Goal: Transaction & Acquisition: Purchase product/service

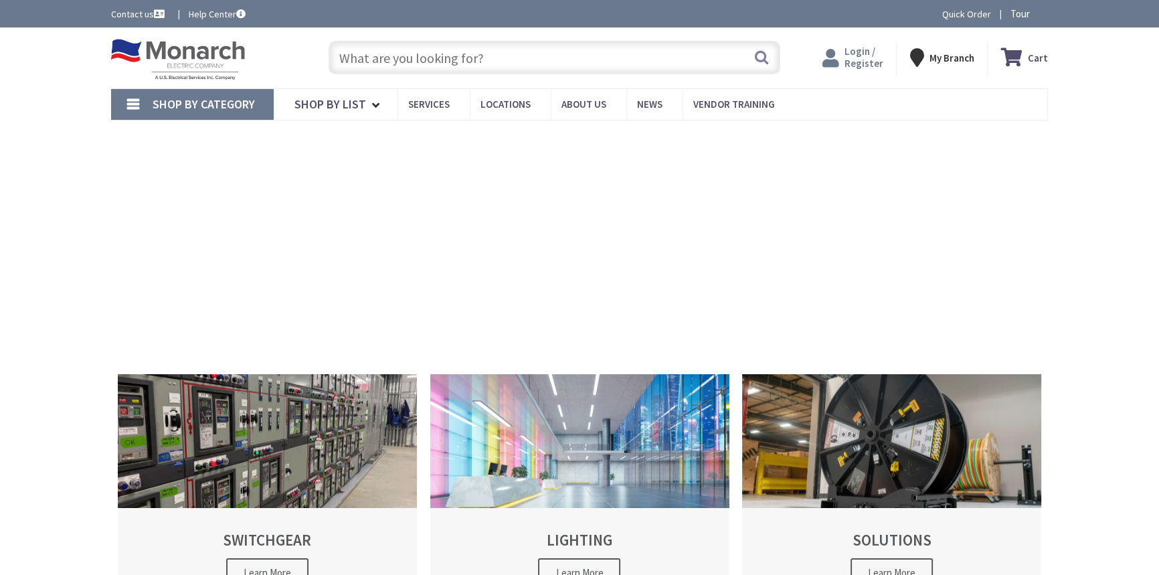
type input "[STREET_ADDRESS]"
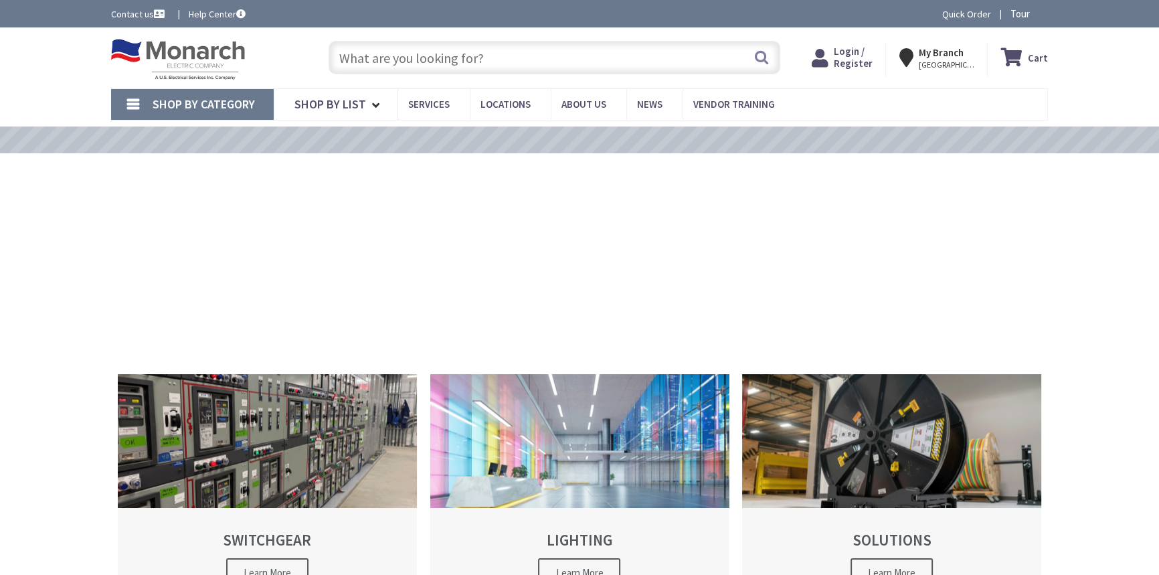
click at [849, 56] on span "Login / Register" at bounding box center [853, 57] width 39 height 25
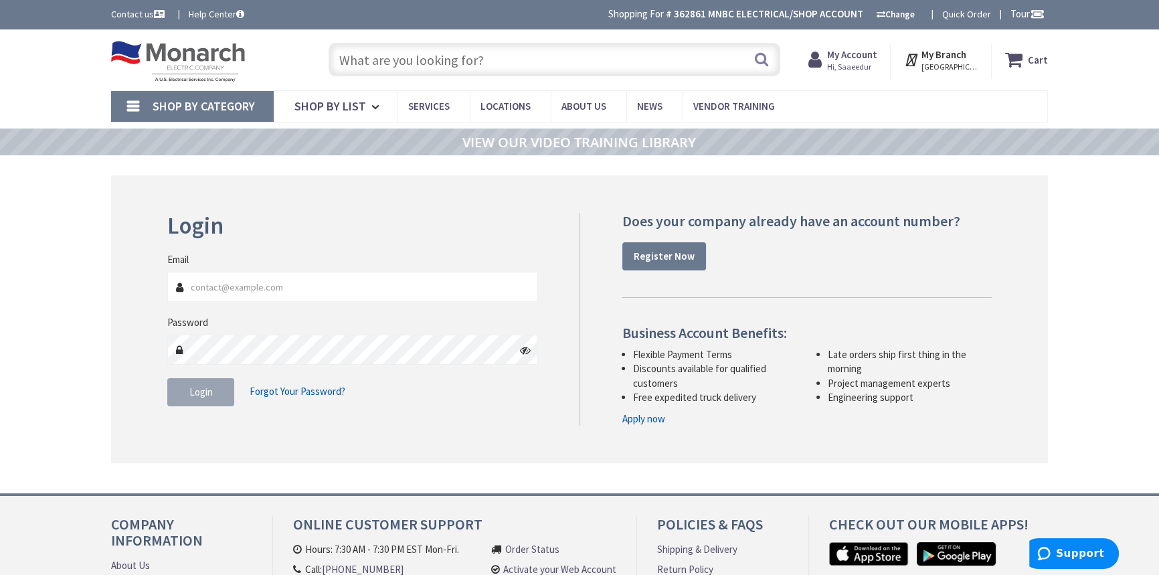
type input "[EMAIL_ADDRESS][DOMAIN_NAME]"
click at [199, 393] on span "Login" at bounding box center [200, 391] width 23 height 13
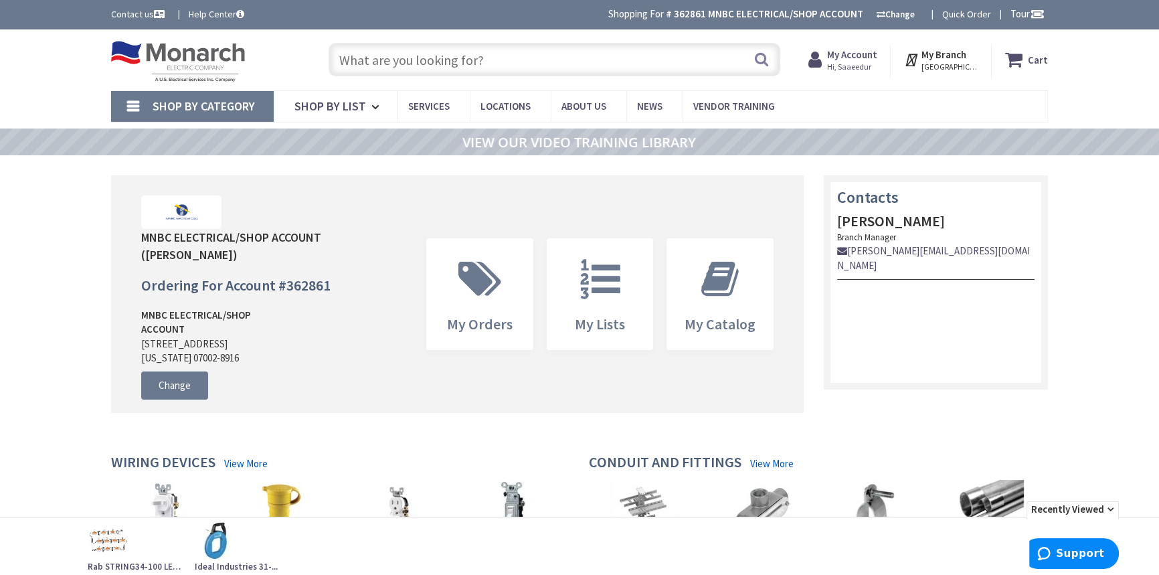
drag, startPoint x: 0, startPoint y: 0, endPoint x: 466, endPoint y: 46, distance: 468.0
click at [466, 46] on input "text" at bounding box center [555, 59] width 452 height 33
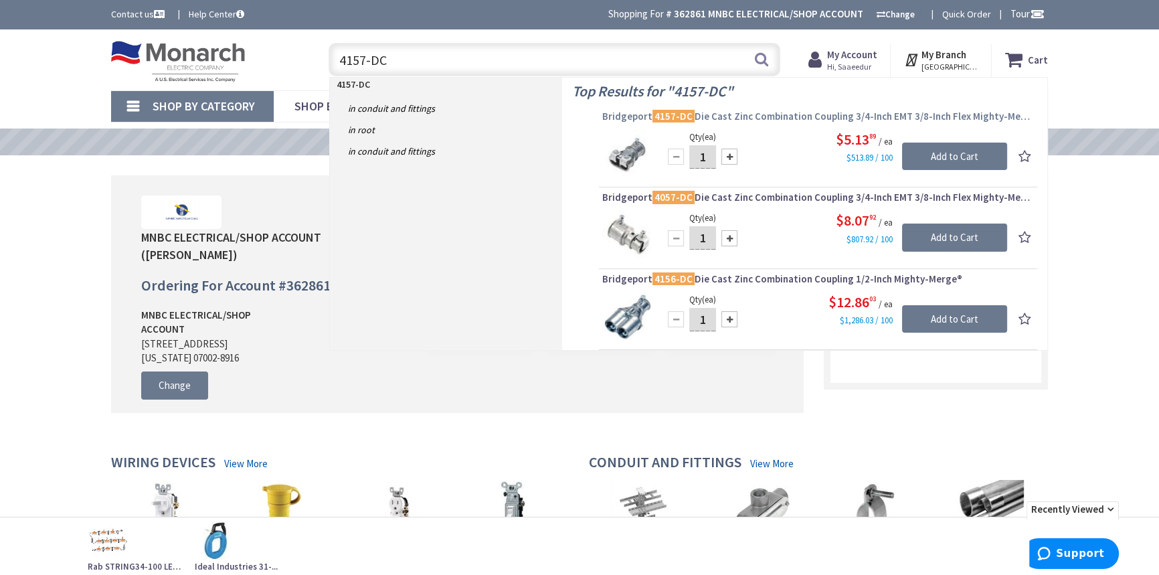
type input "4157-DC"
click at [701, 120] on span "Bridgeport 4157-DC Die Cast Zinc Combination Coupling 3/4-Inch EMT 3/8-Inch Fle…" at bounding box center [818, 116] width 432 height 13
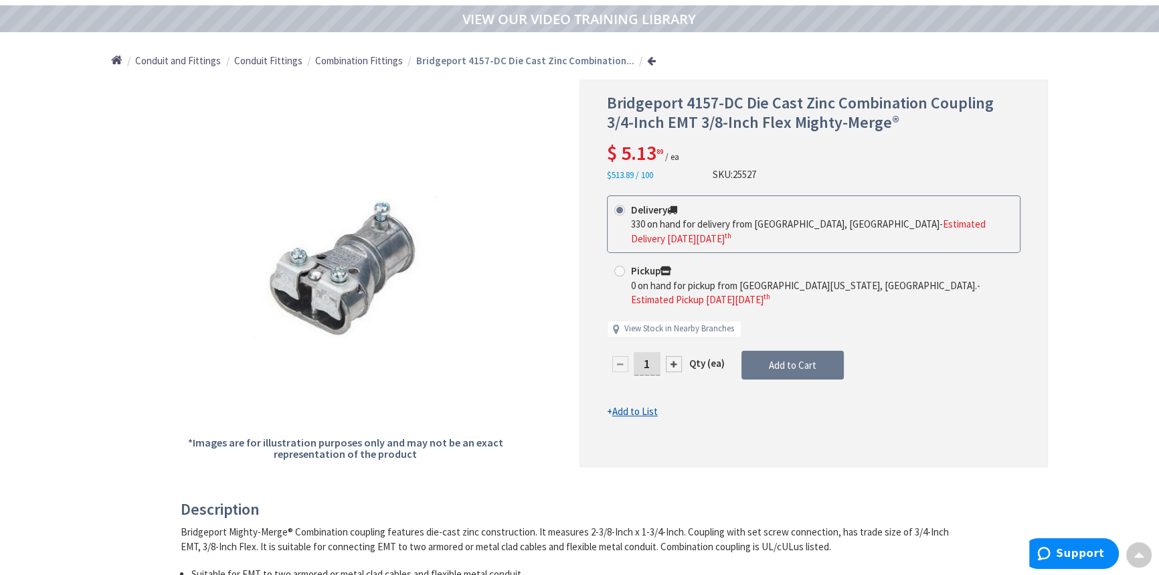
scroll to position [123, 0]
